Goal: Information Seeking & Learning: Find specific page/section

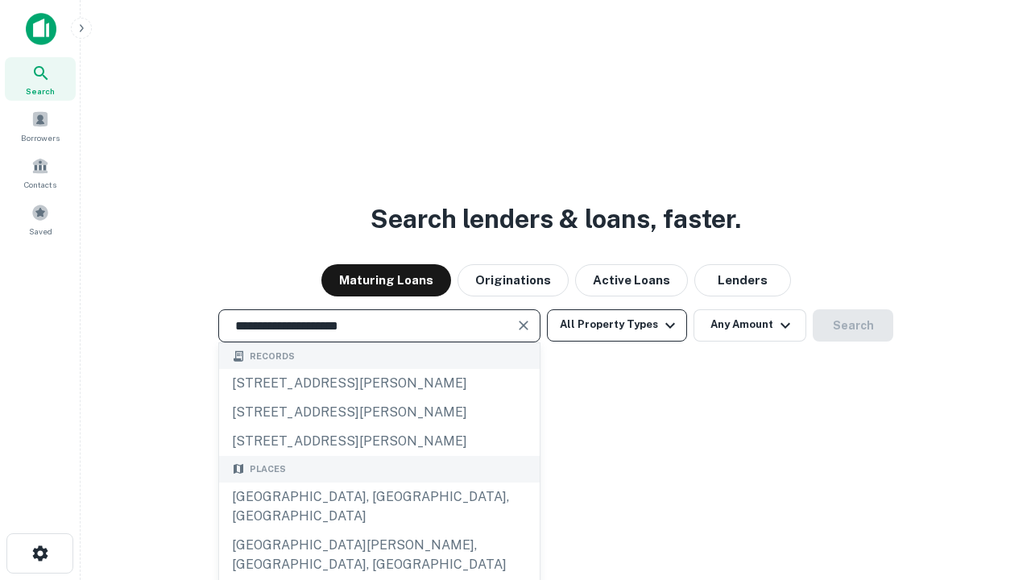
click at [379, 531] on div "[GEOGRAPHIC_DATA], [GEOGRAPHIC_DATA], [GEOGRAPHIC_DATA]" at bounding box center [379, 506] width 321 height 48
click at [617, 325] on button "All Property Types" at bounding box center [617, 325] width 140 height 32
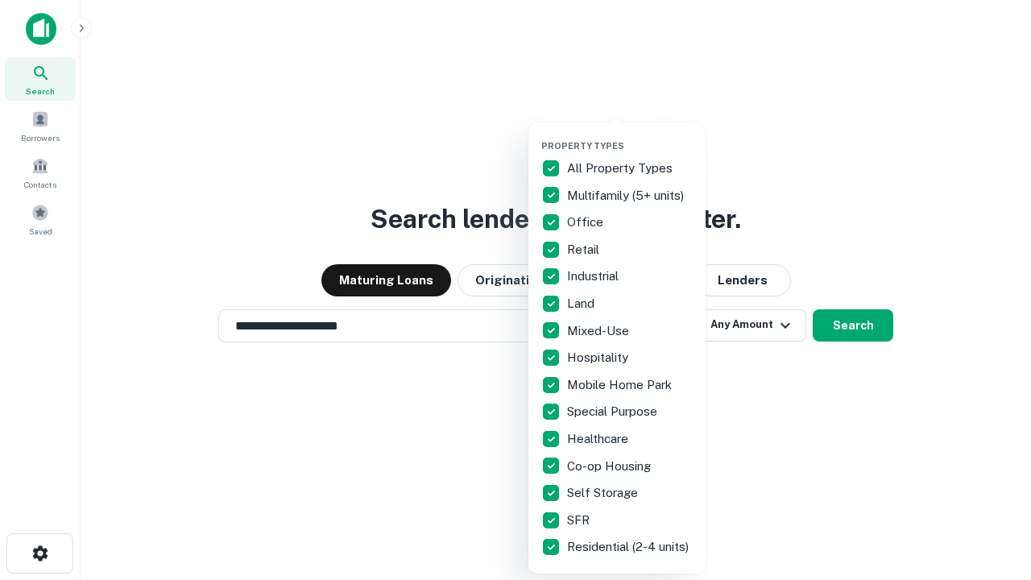
type input "**********"
click at [630, 135] on button "button" at bounding box center [629, 135] width 177 height 1
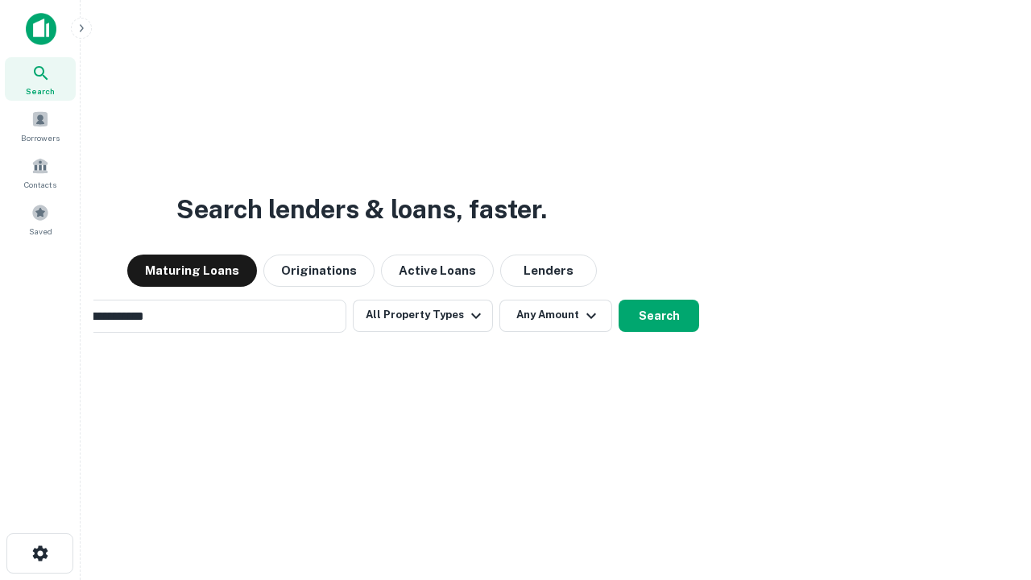
scroll to position [25, 0]
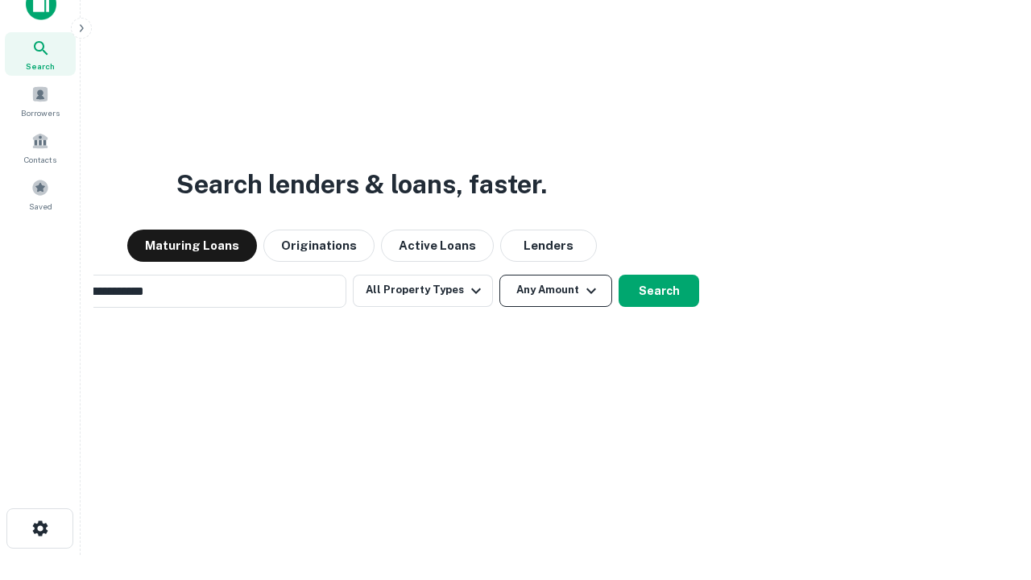
click at [499, 275] on button "Any Amount" at bounding box center [555, 291] width 113 height 32
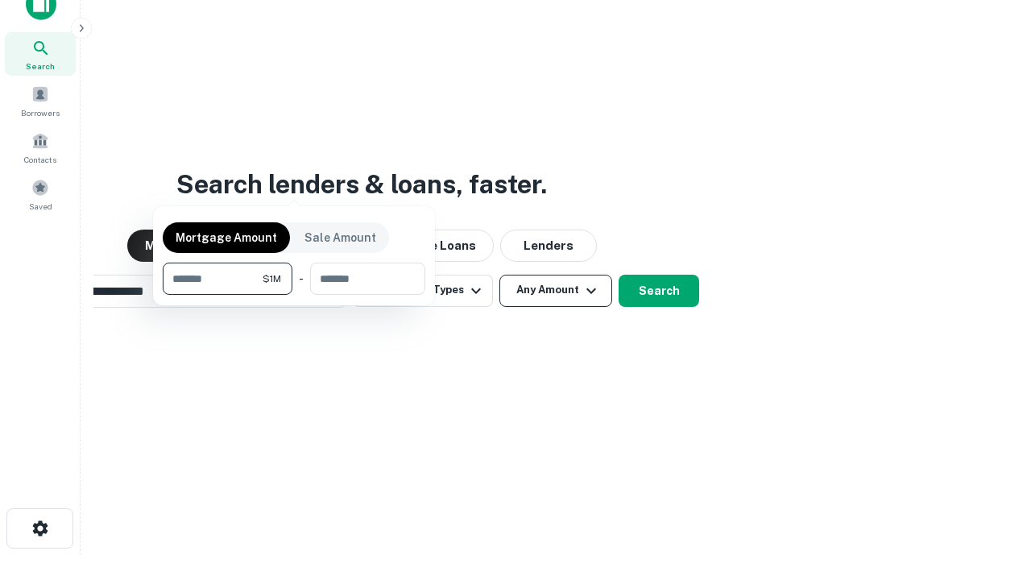
scroll to position [26, 0]
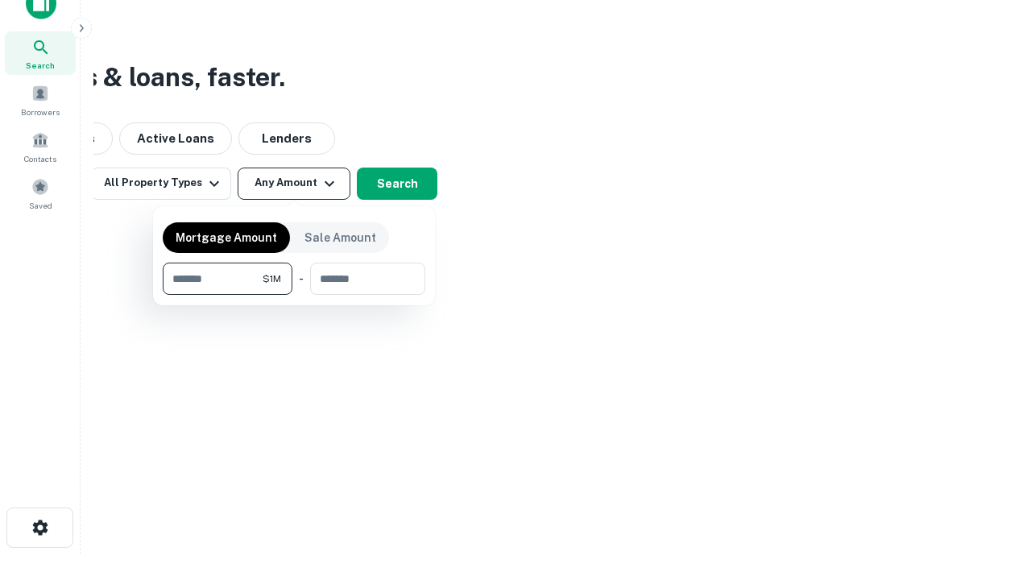
type input "*******"
click at [294, 295] on button "button" at bounding box center [294, 295] width 263 height 1
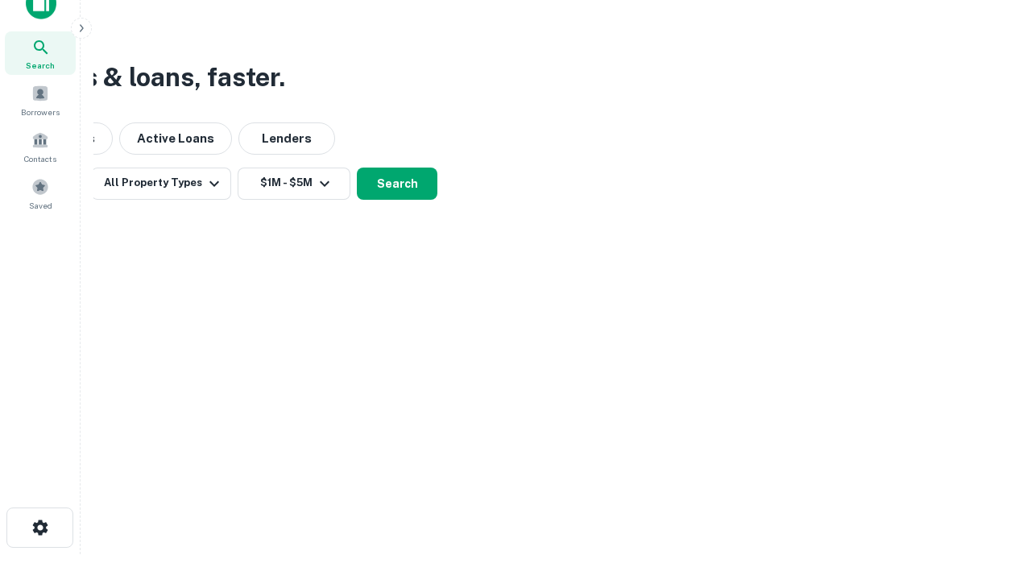
scroll to position [25, 0]
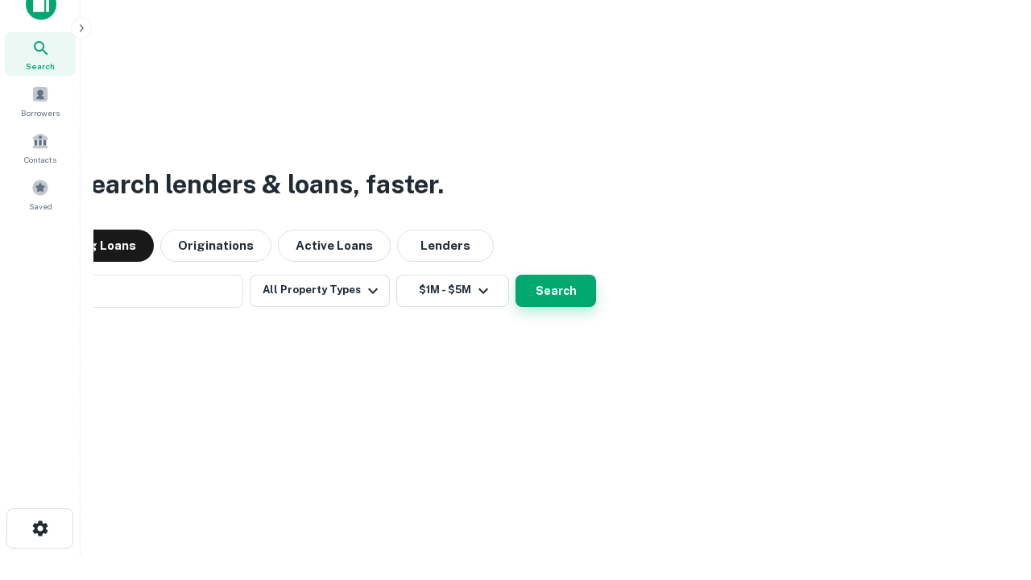
click at [516, 275] on button "Search" at bounding box center [556, 291] width 81 height 32
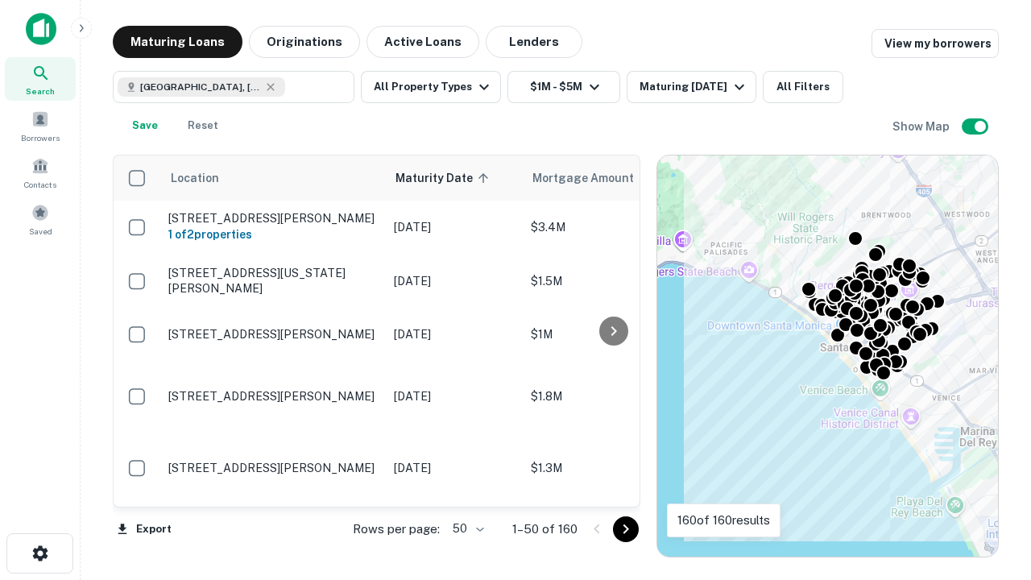
click at [466, 528] on body "Search Borrowers Contacts Saved Maturing Loans Originations Active Loans Lender…" at bounding box center [515, 290] width 1031 height 580
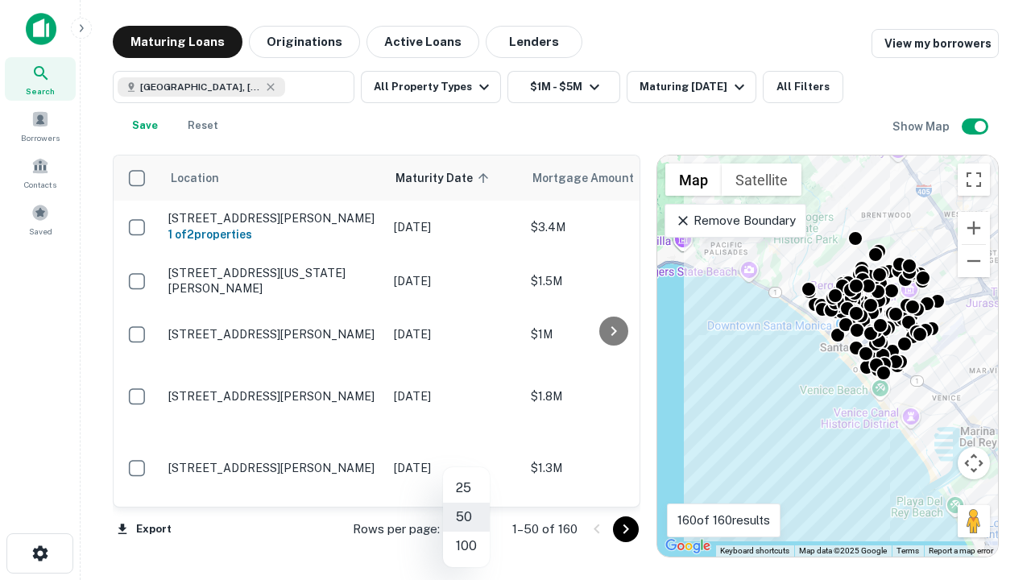
click at [466, 488] on li "25" at bounding box center [466, 488] width 47 height 29
